Goal: Information Seeking & Learning: Learn about a topic

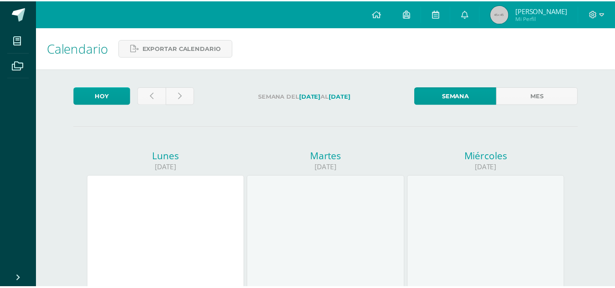
scroll to position [225, 0]
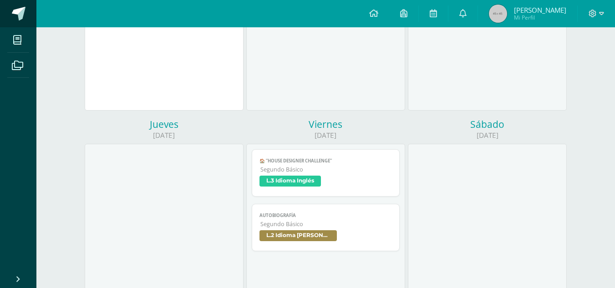
click at [29, 11] on span at bounding box center [50, 14] width 43 height 19
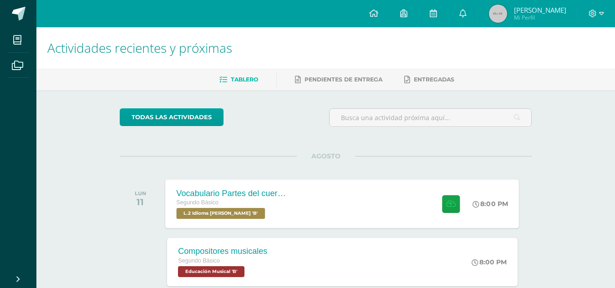
click at [312, 194] on div "Vocabulario Partes del cuerpo Segundo Básico L.2 Idioma Maya Kaqchikel 'B' 8:00…" at bounding box center [343, 203] width 354 height 49
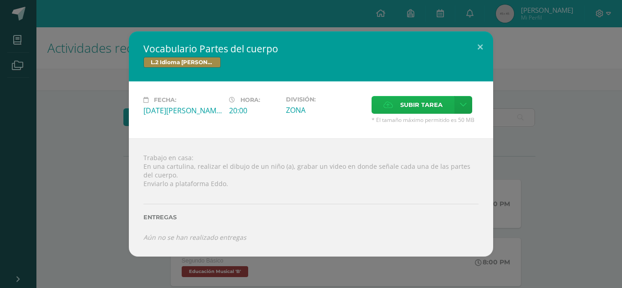
click at [402, 108] on span "Subir tarea" at bounding box center [421, 105] width 42 height 17
click at [0, 0] on input "Subir tarea" at bounding box center [0, 0] width 0 height 0
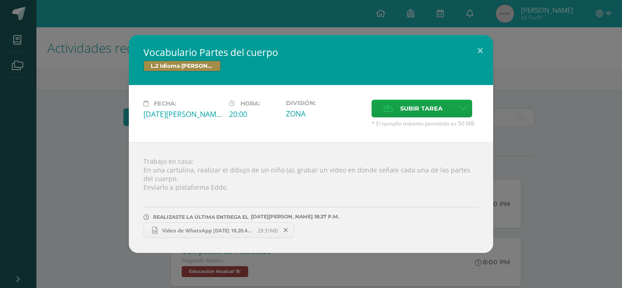
click at [66, 84] on div "Vocabulario Partes del cuerpo L.2 Idioma Maya Kaqchikel Fecha: Lunes 11 de Agos…" at bounding box center [311, 144] width 615 height 218
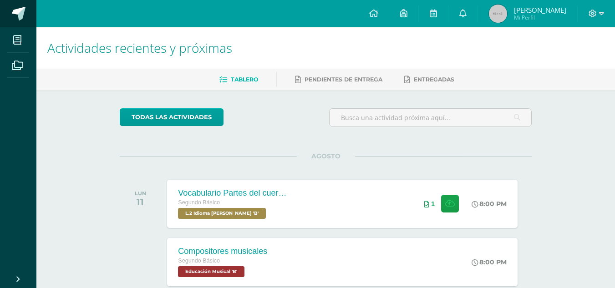
click at [16, 4] on link at bounding box center [18, 13] width 36 height 27
click at [264, 222] on div "Vocabulario Partes del cuerpo Segundo Básico L.2 Idioma Maya Kaqchikel 'B'" at bounding box center [232, 203] width 133 height 49
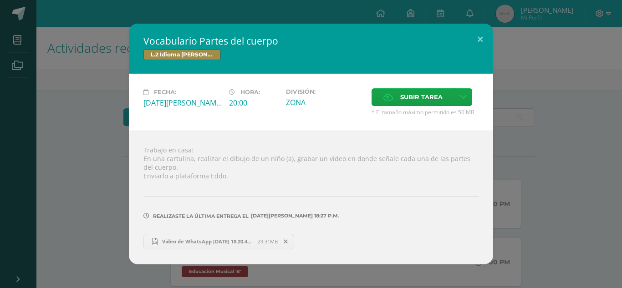
click at [258, 242] on span "29.31MB" at bounding box center [268, 241] width 20 height 7
click at [61, 172] on div "Vocabulario Partes del cuerpo L.2 Idioma Maya Kaqchikel Fecha: Lunes 11 de Agos…" at bounding box center [311, 144] width 615 height 241
